Goal: Task Accomplishment & Management: Use online tool/utility

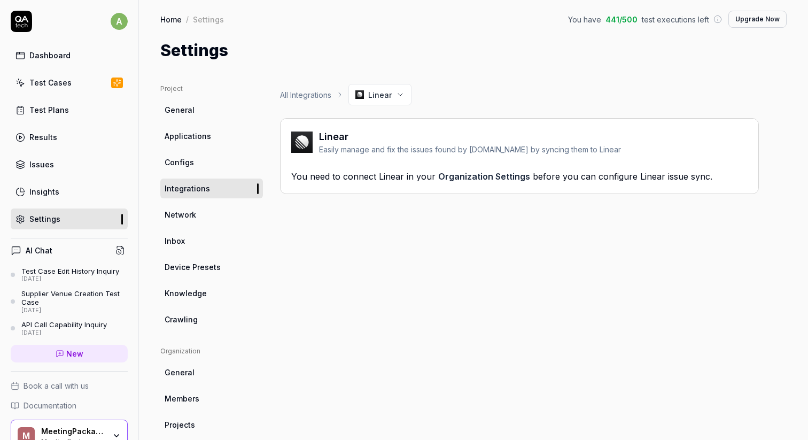
click at [502, 180] on link "Organization Settings" at bounding box center [484, 176] width 92 height 11
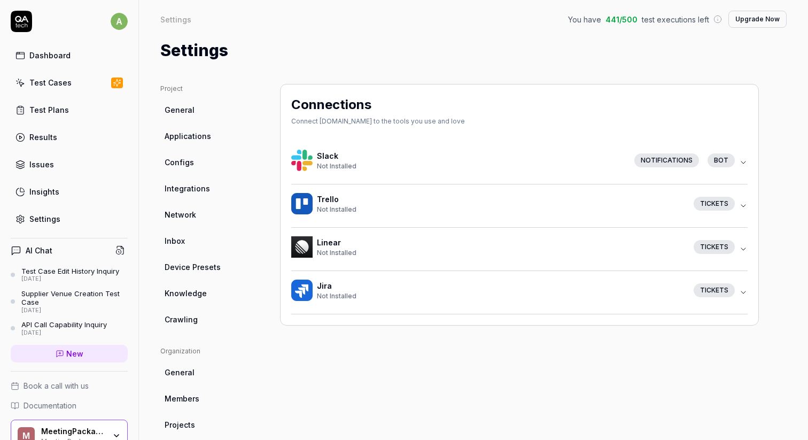
click at [743, 244] on button "Linear Not Installed Tickets" at bounding box center [519, 249] width 456 height 43
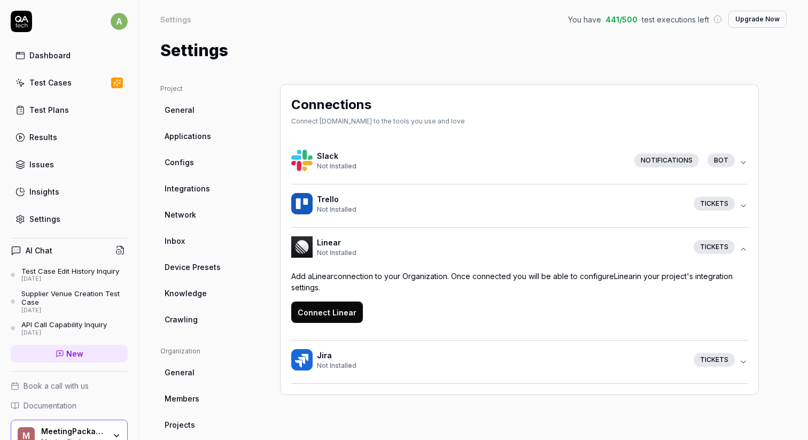
click at [331, 307] on button "Connect Linear" at bounding box center [327, 311] width 72 height 21
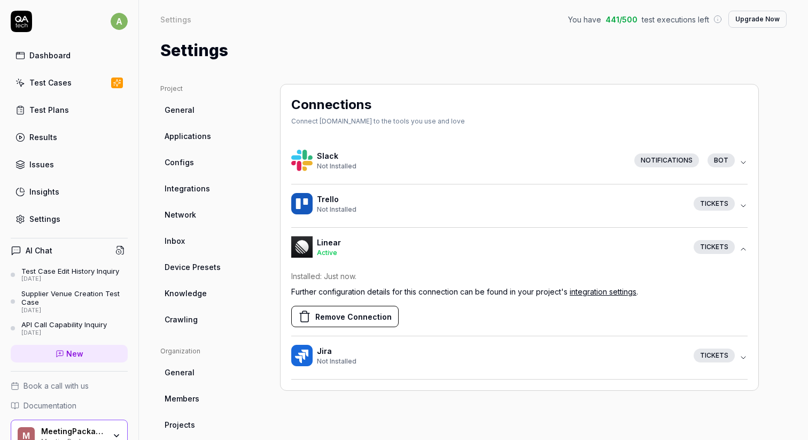
click at [616, 288] on link "integration settings" at bounding box center [602, 291] width 67 height 9
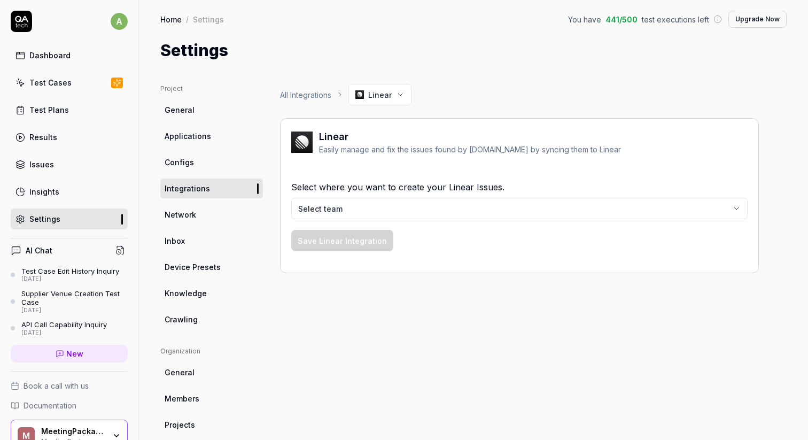
click at [560, 214] on body "a Dashboard Test Cases Test Plans Results Issues Insights Settings AI Chat Test…" at bounding box center [404, 220] width 808 height 440
click at [364, 244] on button "Save Linear Integration" at bounding box center [342, 240] width 102 height 21
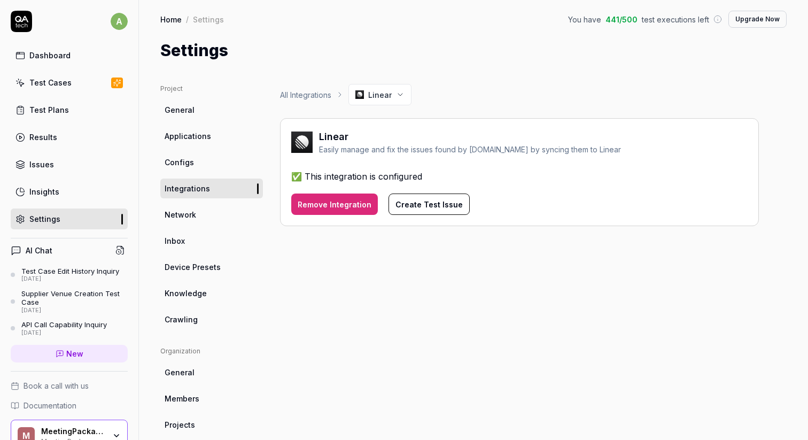
click at [418, 207] on button "Create Test Issue" at bounding box center [428, 203] width 81 height 21
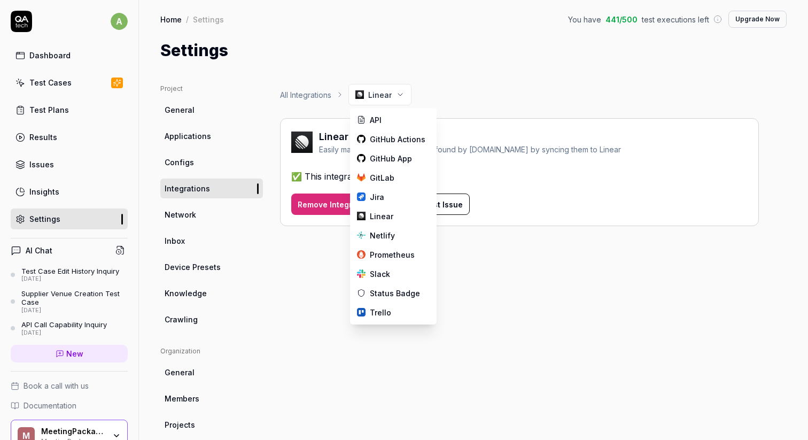
click at [387, 93] on html "a Dashboard Test Cases Test Plans Results Issues Insights Settings AI Chat Test…" at bounding box center [404, 220] width 808 height 440
click at [450, 82] on html "a Dashboard Test Cases Test Plans Results Issues Insights Settings AI Chat Test…" at bounding box center [404, 220] width 808 height 440
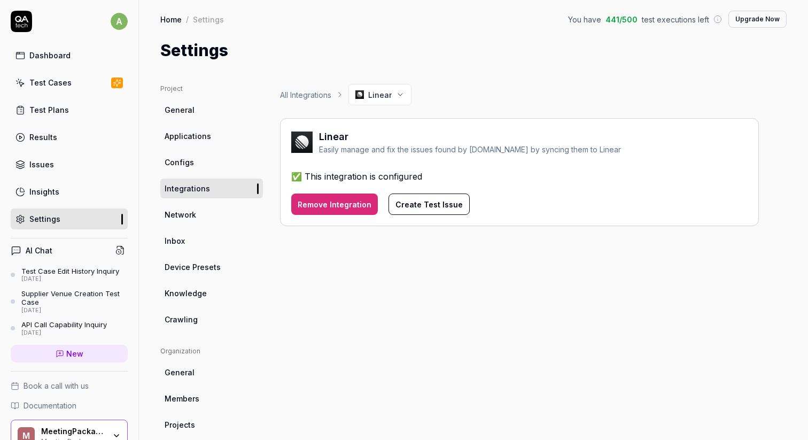
click at [61, 81] on div "Test Cases" at bounding box center [50, 82] width 42 height 11
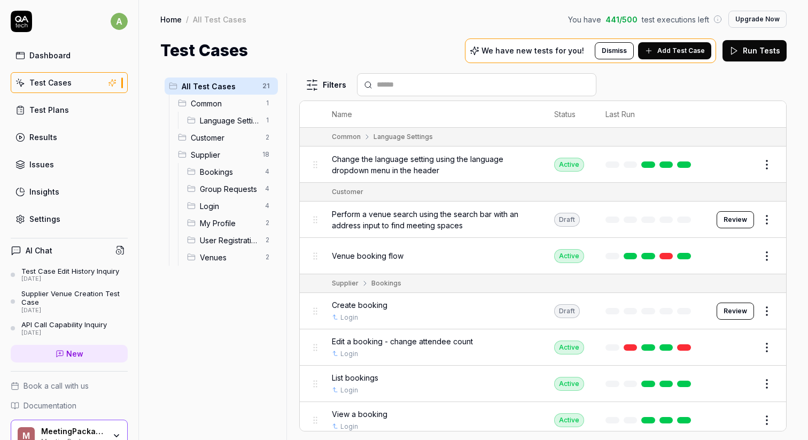
click at [108, 113] on link "Test Plans" at bounding box center [69, 109] width 117 height 21
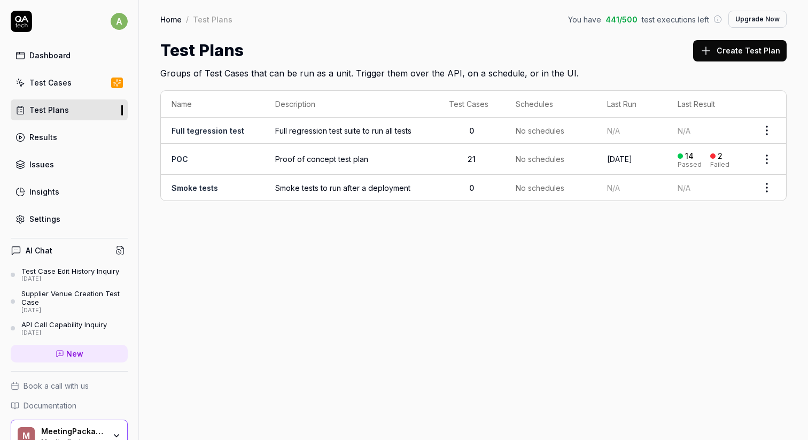
click at [763, 161] on html "a Dashboard Test Cases Test Plans Results Issues Insights Settings AI Chat Test…" at bounding box center [404, 220] width 808 height 440
click at [724, 222] on span "Run Tests" at bounding box center [709, 226] width 37 height 11
click at [64, 222] on link "Settings" at bounding box center [69, 218] width 117 height 21
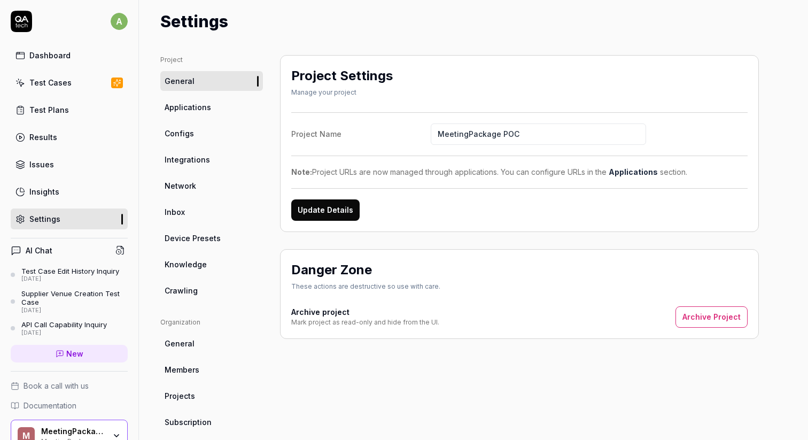
scroll to position [17, 0]
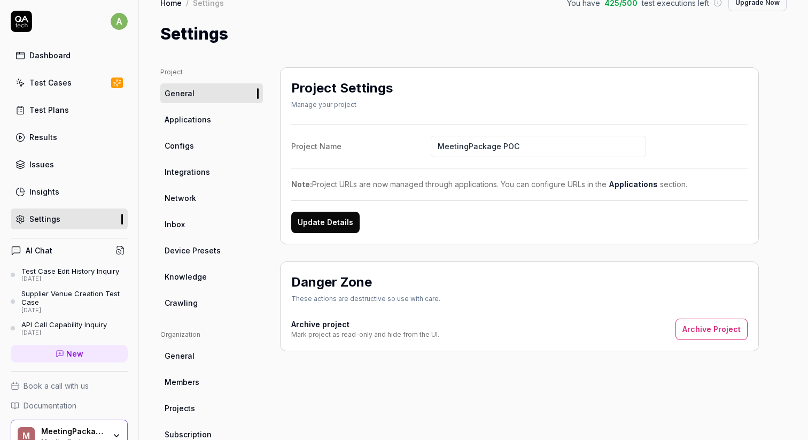
click at [206, 176] on span "Integrations" at bounding box center [187, 171] width 45 height 11
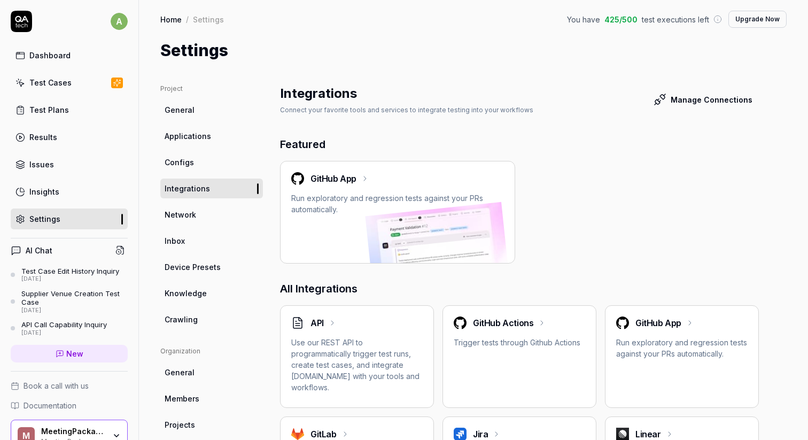
click at [714, 98] on button "Manage Connections" at bounding box center [703, 99] width 112 height 21
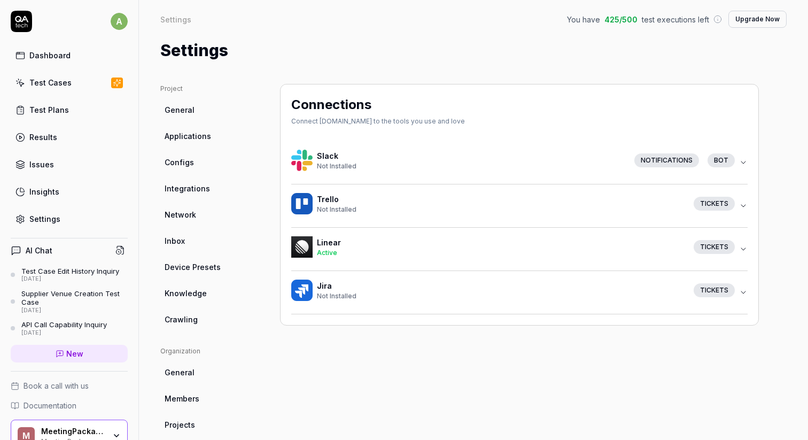
click at [742, 246] on icon "button" at bounding box center [743, 249] width 9 height 9
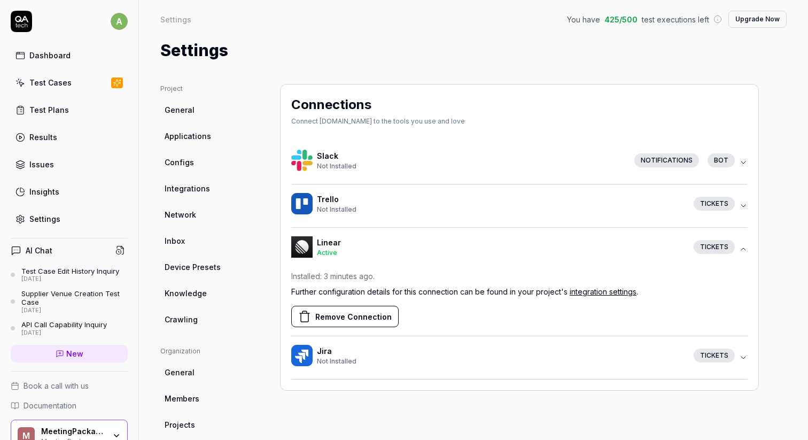
click at [723, 246] on div "Tickets" at bounding box center [713, 247] width 41 height 14
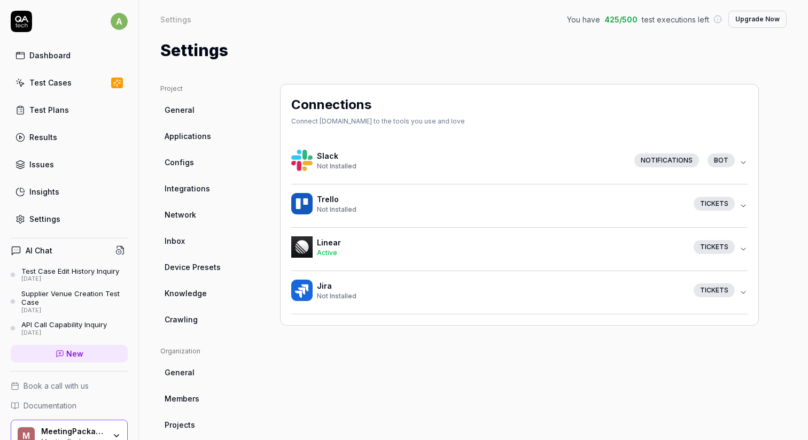
click at [723, 246] on div "Tickets" at bounding box center [713, 247] width 41 height 14
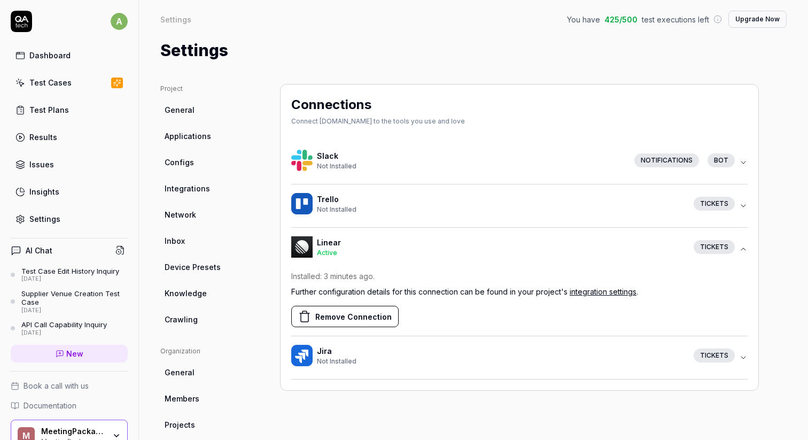
click at [590, 292] on link "integration settings" at bounding box center [602, 291] width 67 height 9
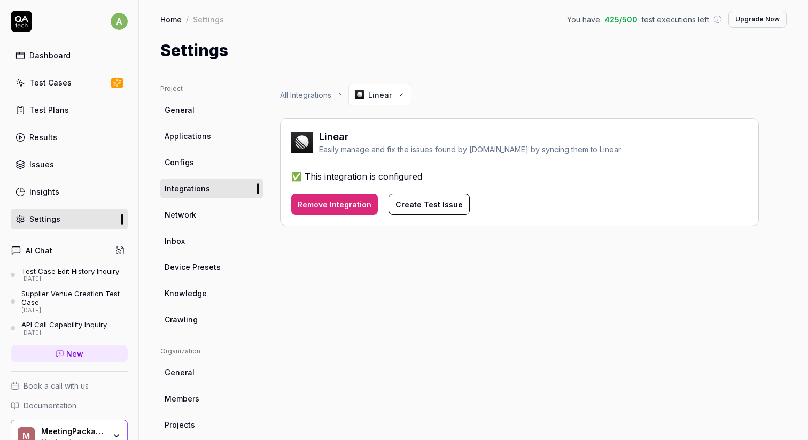
click at [204, 163] on link "Configs" at bounding box center [211, 162] width 103 height 20
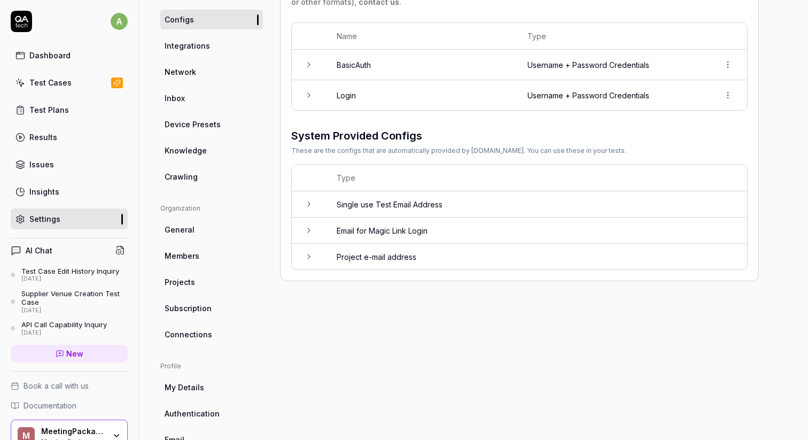
scroll to position [200, 0]
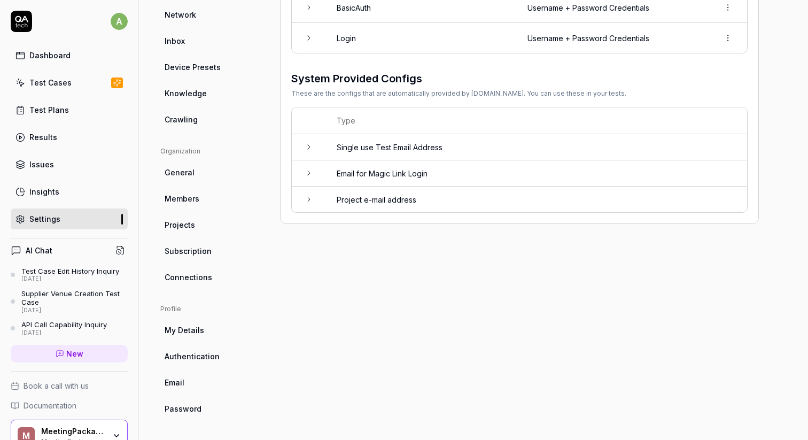
click at [193, 267] on link "Connections" at bounding box center [211, 277] width 103 height 20
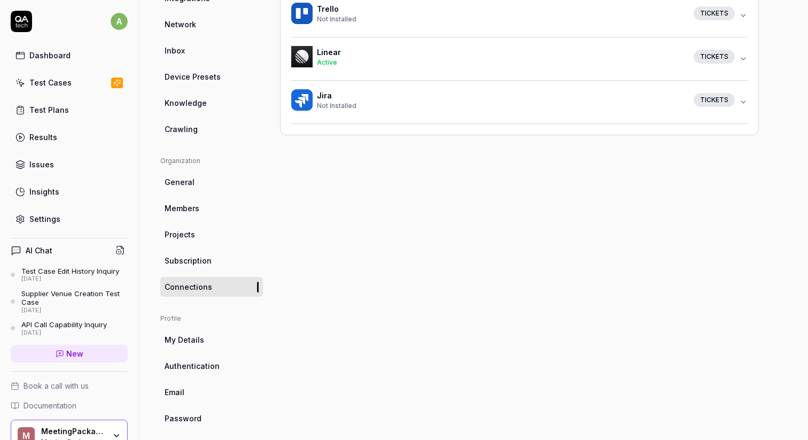
scroll to position [197, 0]
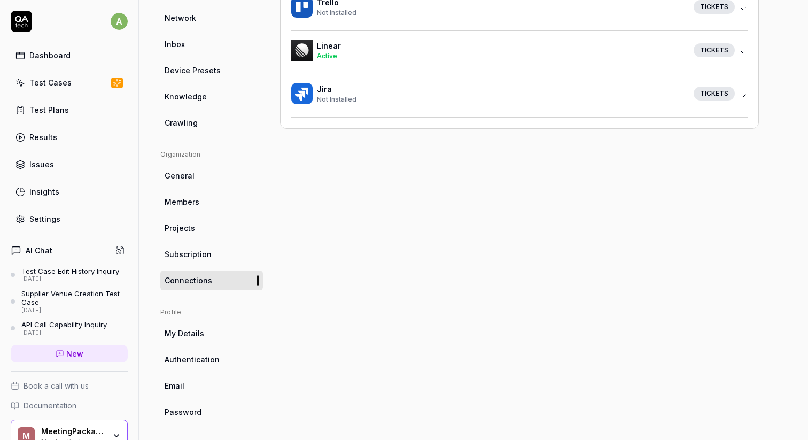
click at [188, 239] on ul "Organization General Members Projects Subscription Connections" at bounding box center [211, 220] width 103 height 140
click at [188, 243] on ul "Organization General Members Projects Subscription Connections" at bounding box center [211, 220] width 103 height 140
click at [187, 245] on link "Subscription" at bounding box center [211, 254] width 103 height 20
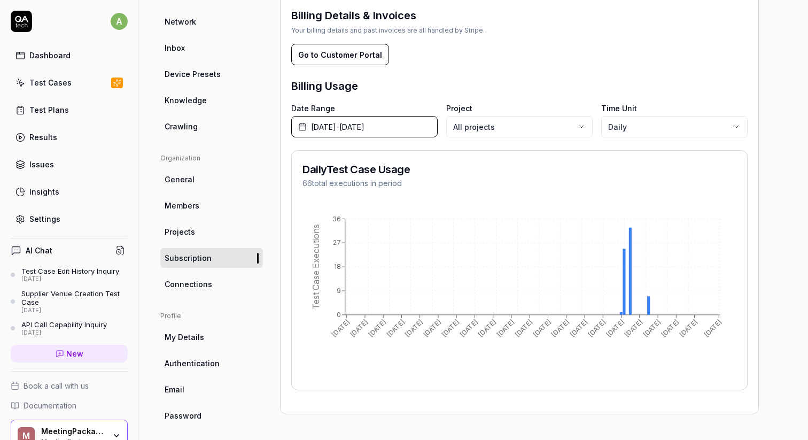
scroll to position [200, 0]
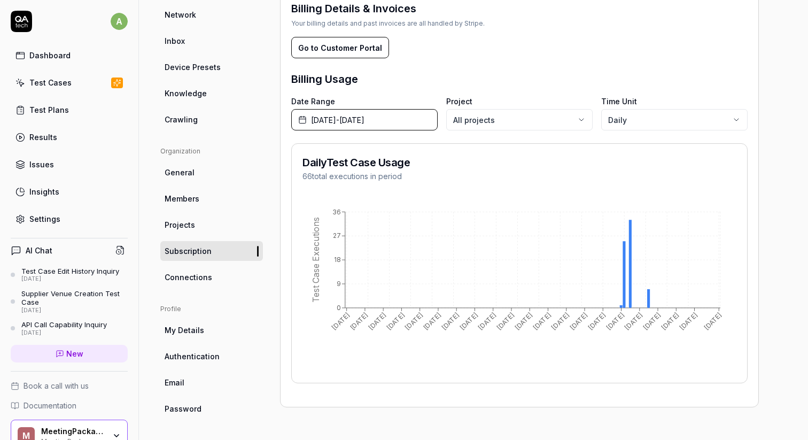
click at [191, 223] on span "Projects" at bounding box center [180, 224] width 30 height 11
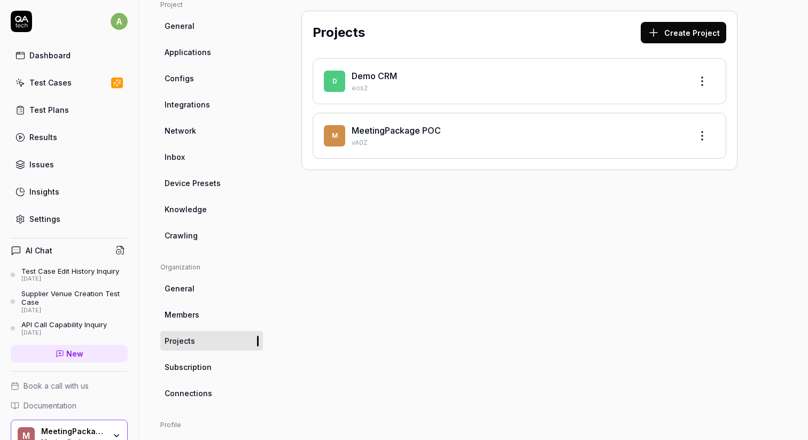
click at [201, 311] on link "Members" at bounding box center [211, 314] width 103 height 20
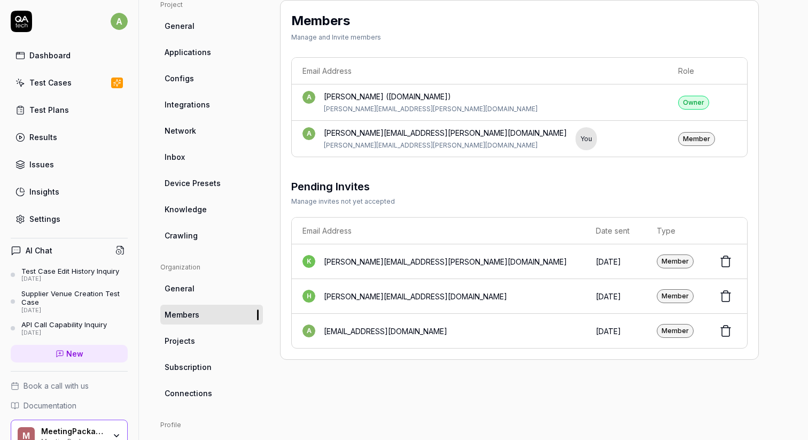
click at [210, 112] on link "Integrations" at bounding box center [211, 105] width 103 height 20
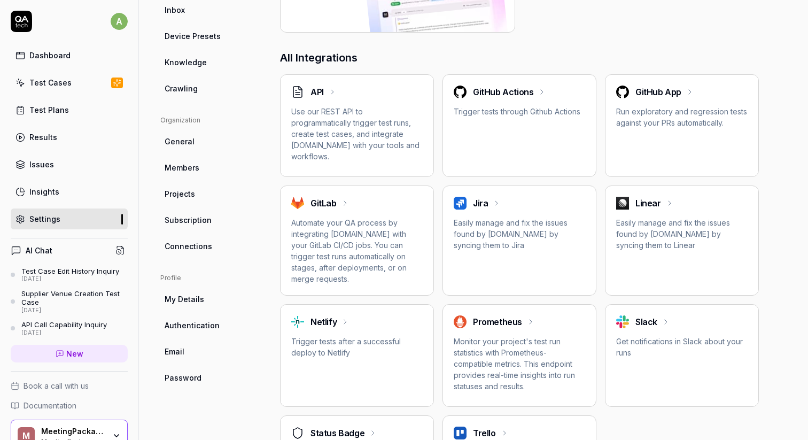
scroll to position [243, 0]
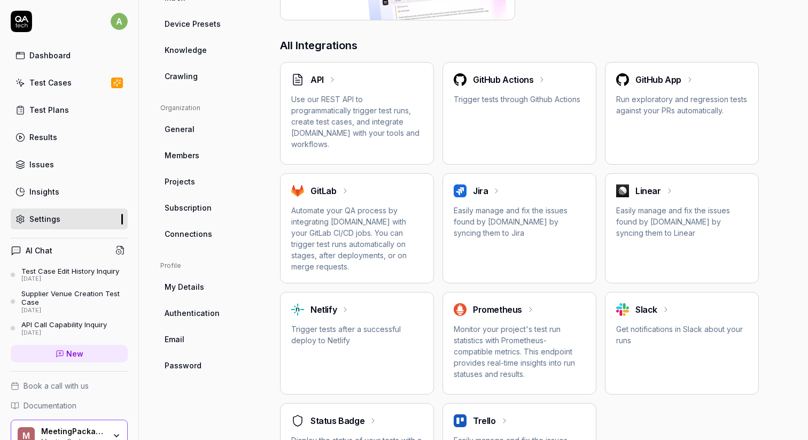
click at [538, 88] on div "GitHub Actions Trigger tests through Github Actions" at bounding box center [519, 89] width 131 height 32
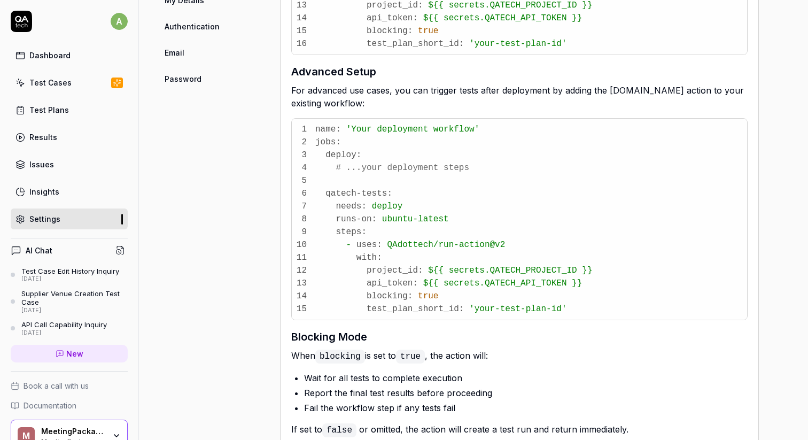
scroll to position [592, 0]
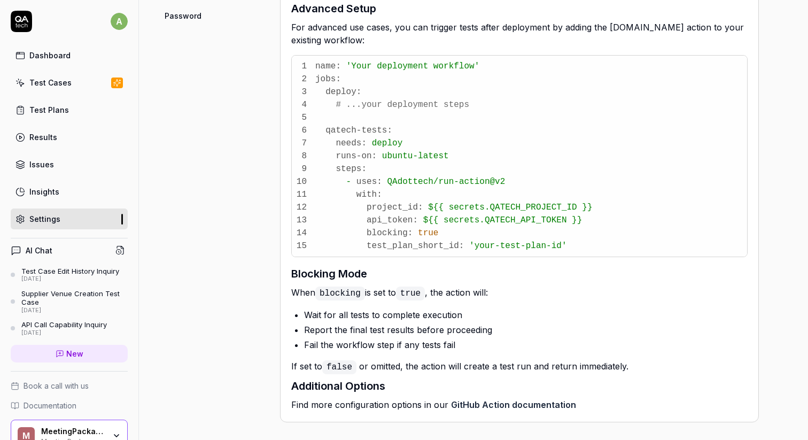
click at [58, 103] on link "Test Plans" at bounding box center [69, 109] width 117 height 21
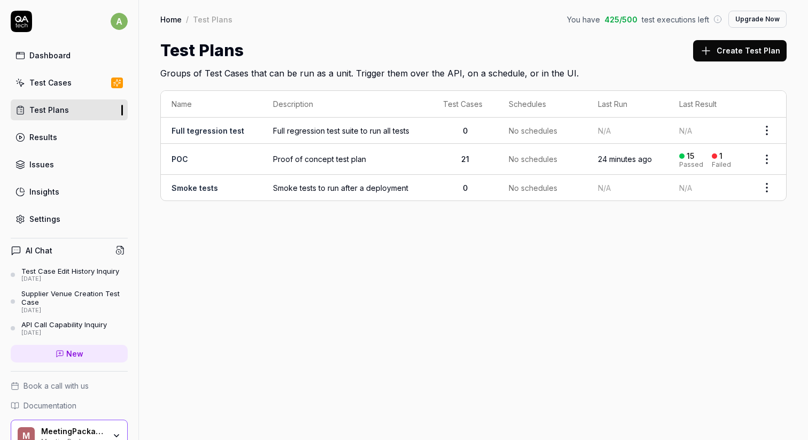
click at [178, 155] on link "POC" at bounding box center [179, 158] width 17 height 9
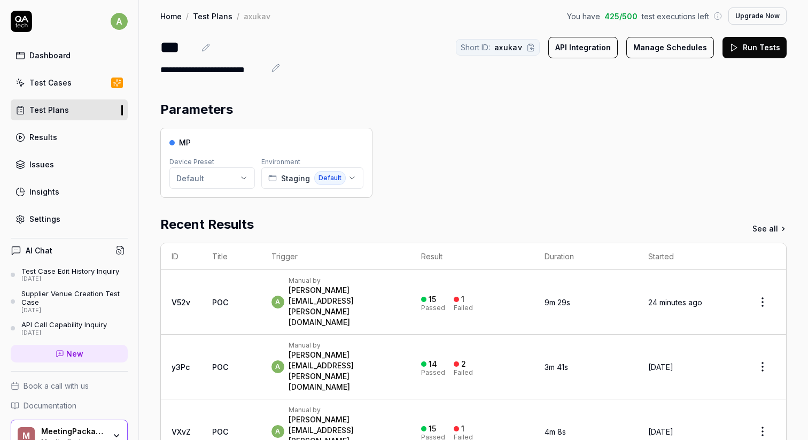
click at [190, 298] on link "V52v" at bounding box center [180, 302] width 19 height 9
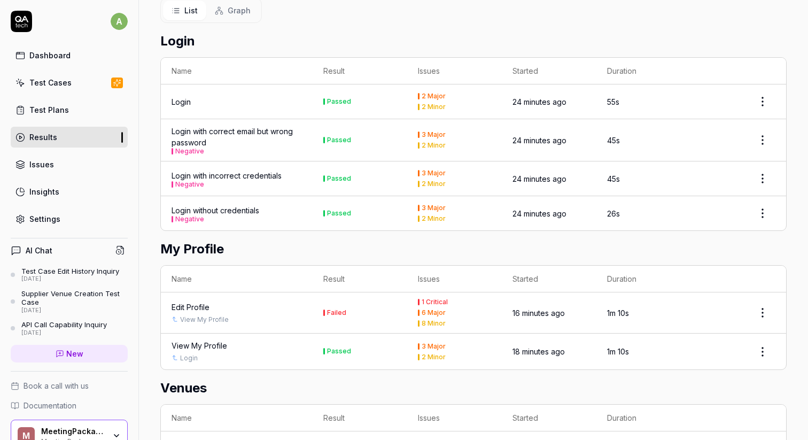
scroll to position [283, 0]
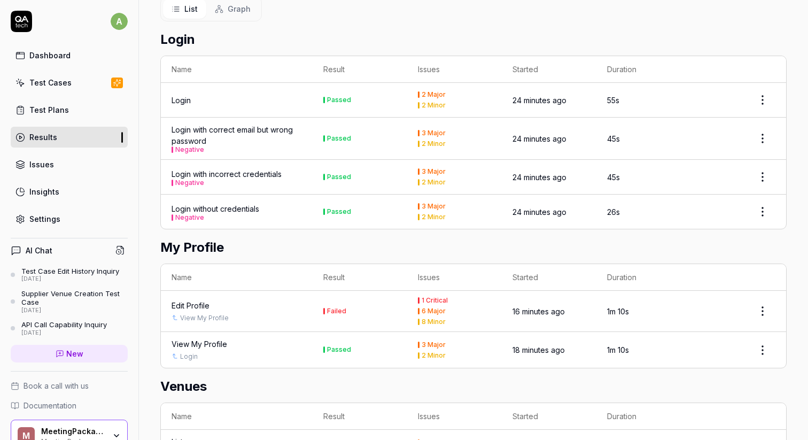
click at [200, 300] on div "Edit Profile" at bounding box center [190, 305] width 38 height 11
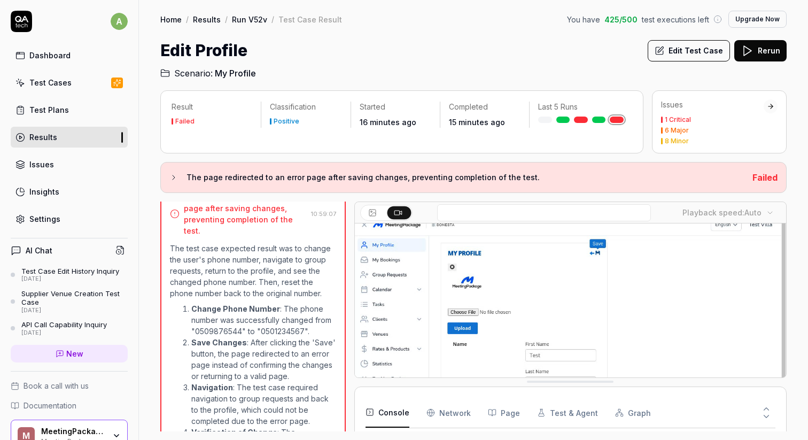
scroll to position [9, 0]
